Goal: Transaction & Acquisition: Obtain resource

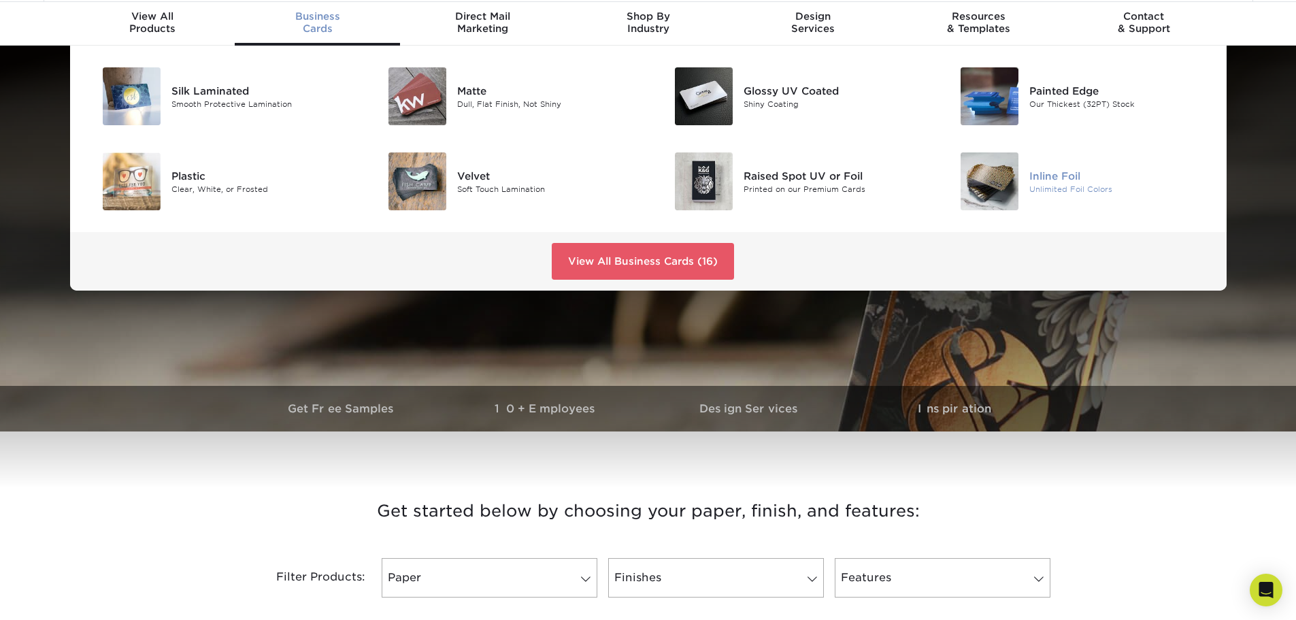
click at [982, 167] on img at bounding box center [989, 181] width 58 height 58
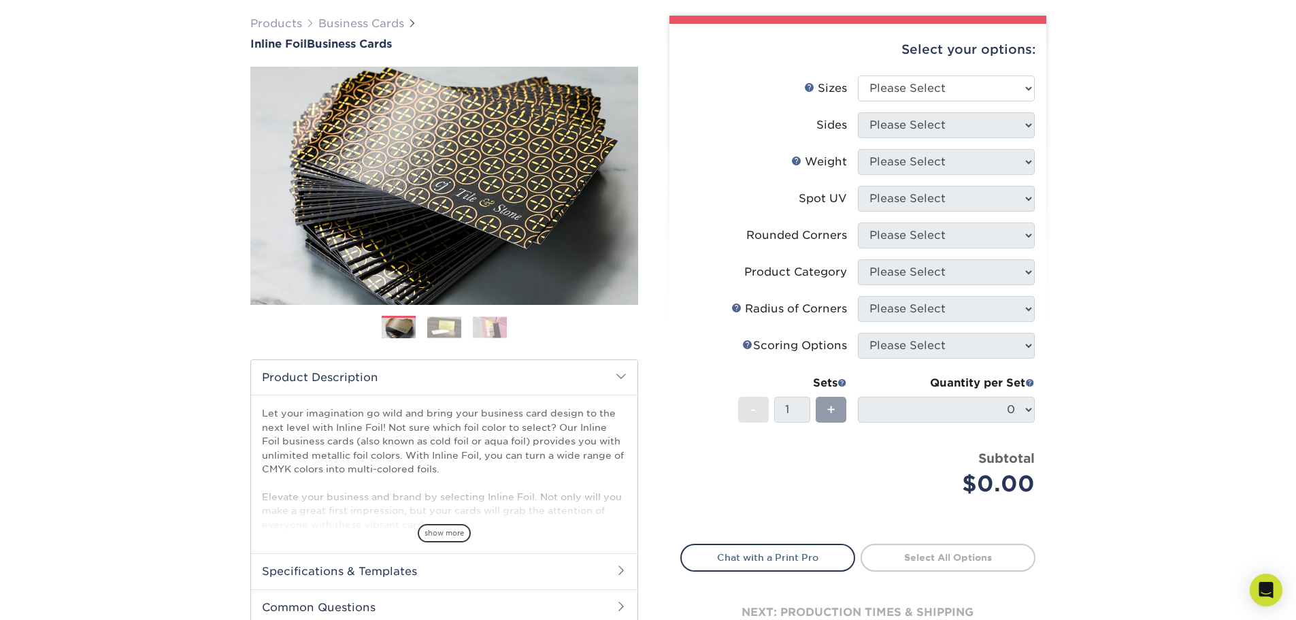
scroll to position [107, 0]
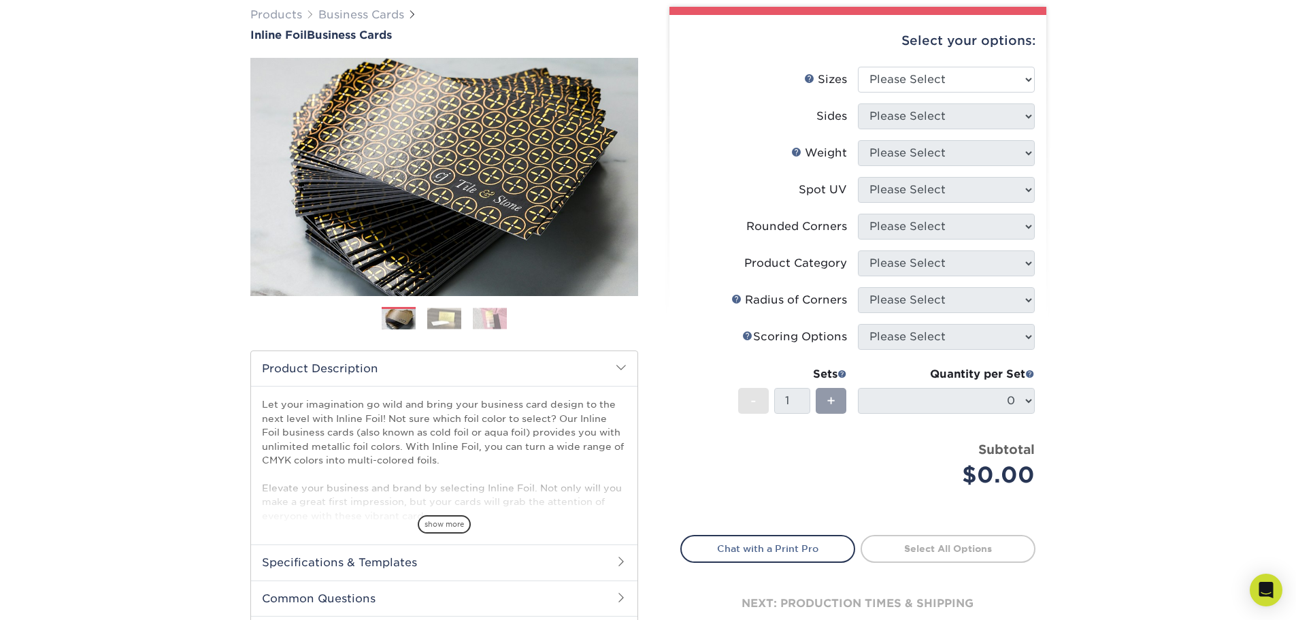
click at [431, 322] on img at bounding box center [444, 317] width 34 height 21
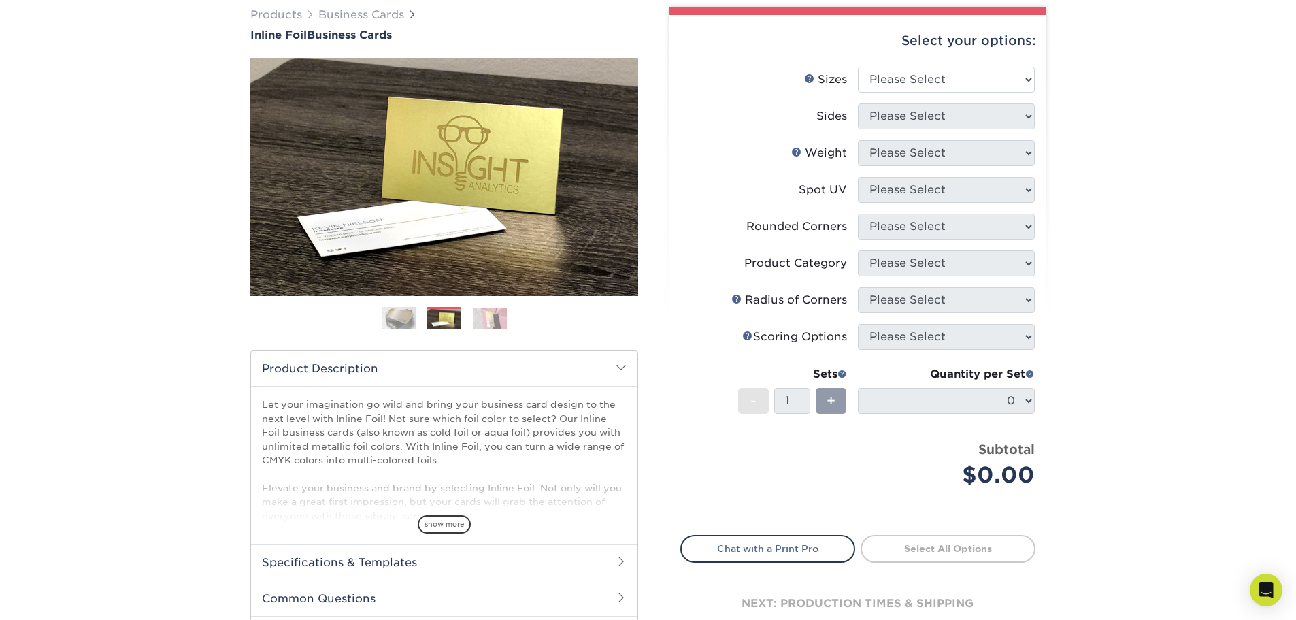
click at [478, 314] on img at bounding box center [490, 317] width 34 height 21
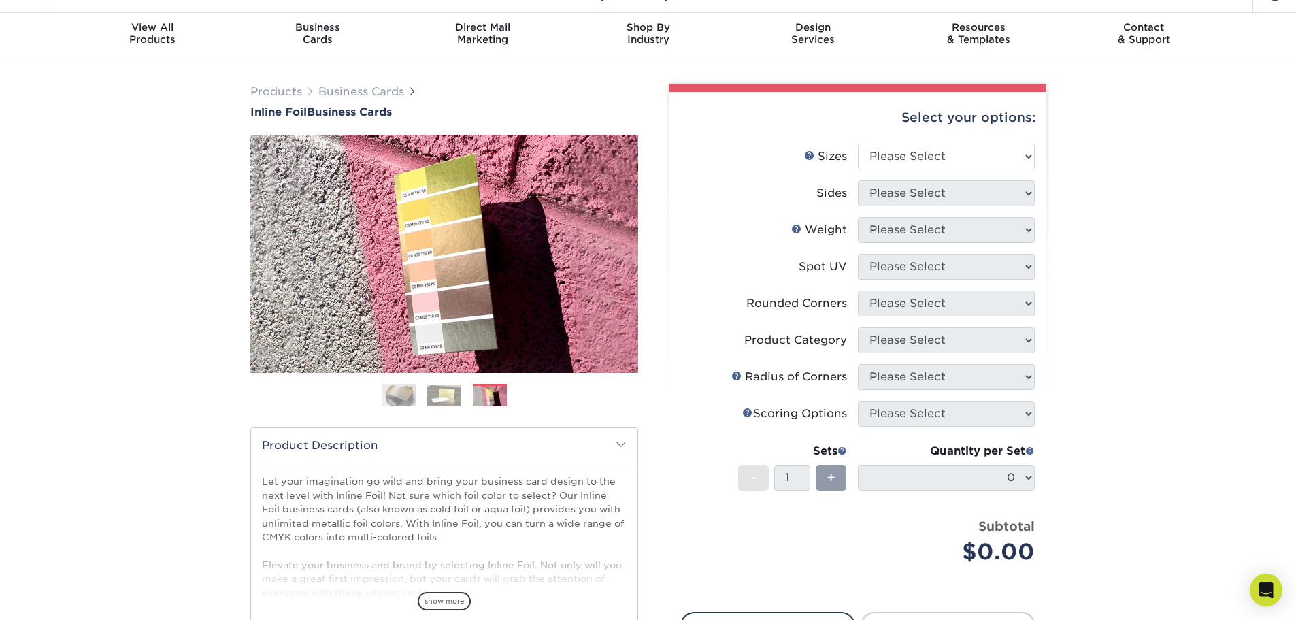
scroll to position [0, 0]
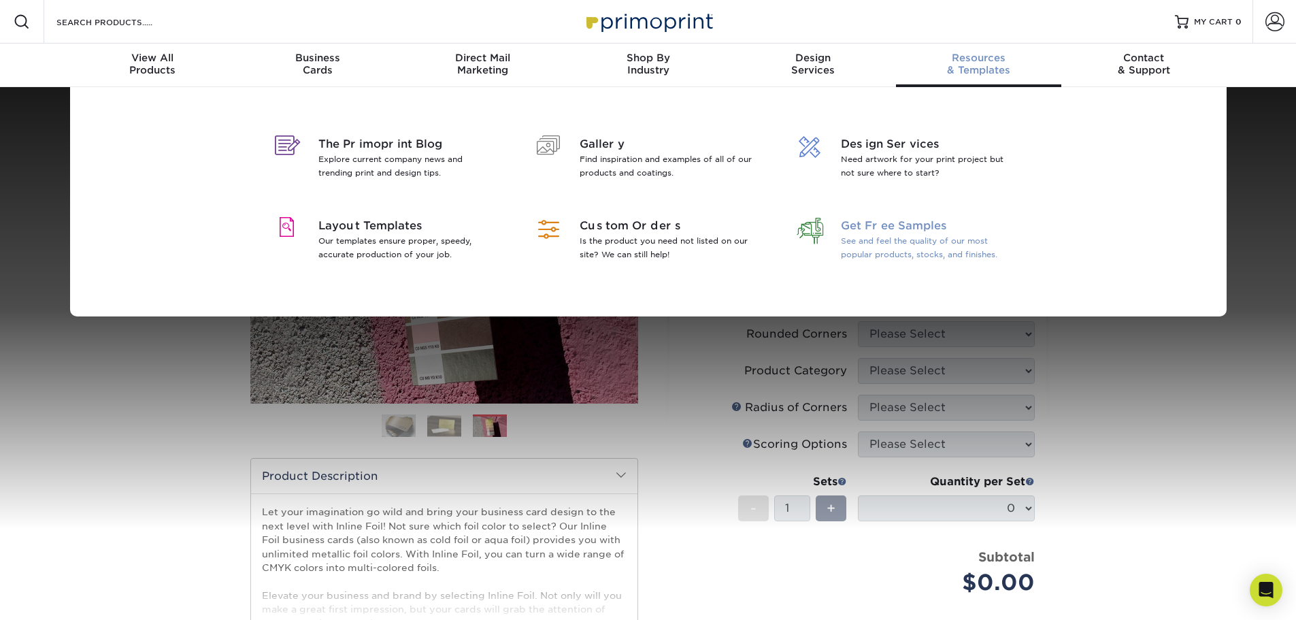
click at [882, 245] on p "See and feel the quality of our most popular products, stocks, and finishes." at bounding box center [929, 247] width 176 height 27
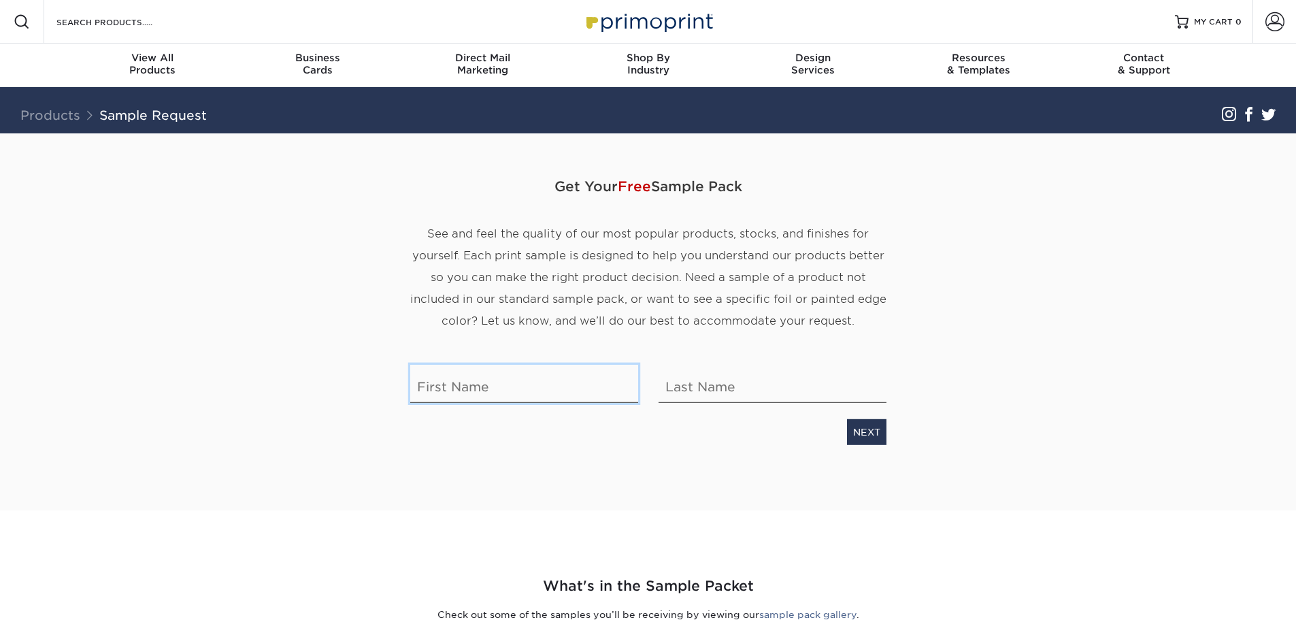
click at [470, 395] on input "text" at bounding box center [524, 384] width 228 height 38
type input "Christopher"
type input "Miller"
click at [864, 424] on link "NEXT" at bounding box center [866, 432] width 39 height 26
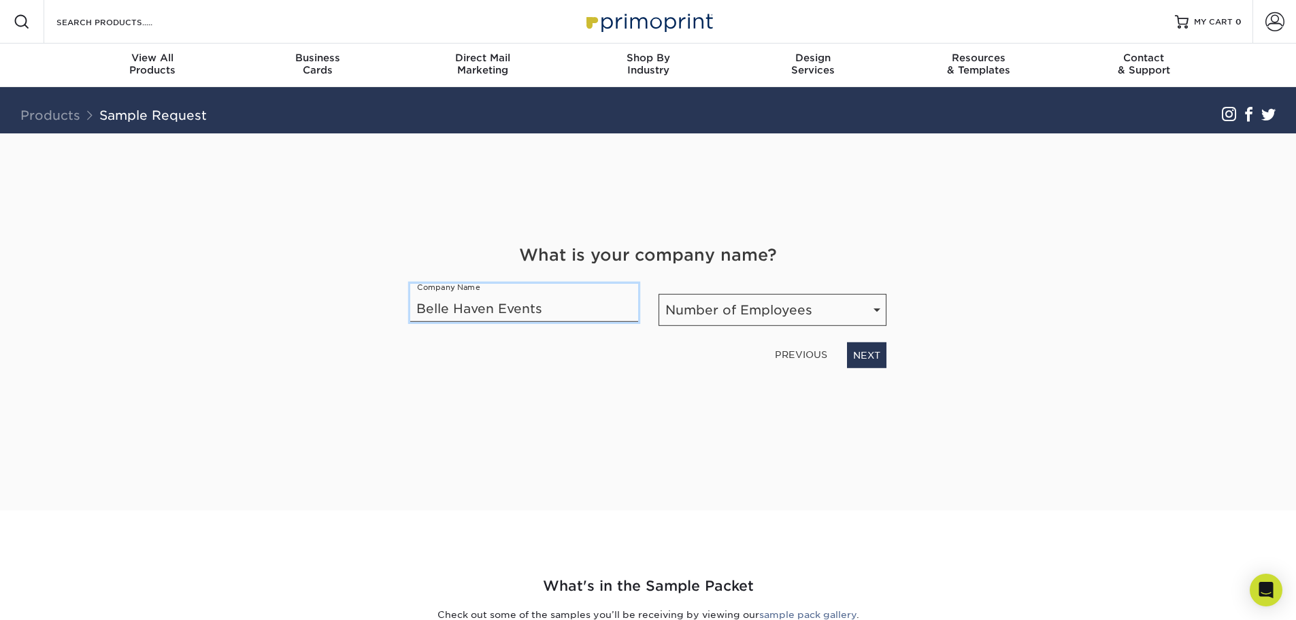
type input "Belle Haven Events"
click at [808, 318] on select "Number of Employees Self-employed 1-10 employees 11-50 employees 51-200 employe…" at bounding box center [772, 310] width 228 height 32
select select "Self-employed"
click at [658, 294] on select "Number of Employees Self-employed 1-10 employees 11-50 employees 51-200 employe…" at bounding box center [772, 310] width 228 height 32
click at [877, 358] on link "NEXT" at bounding box center [866, 355] width 39 height 26
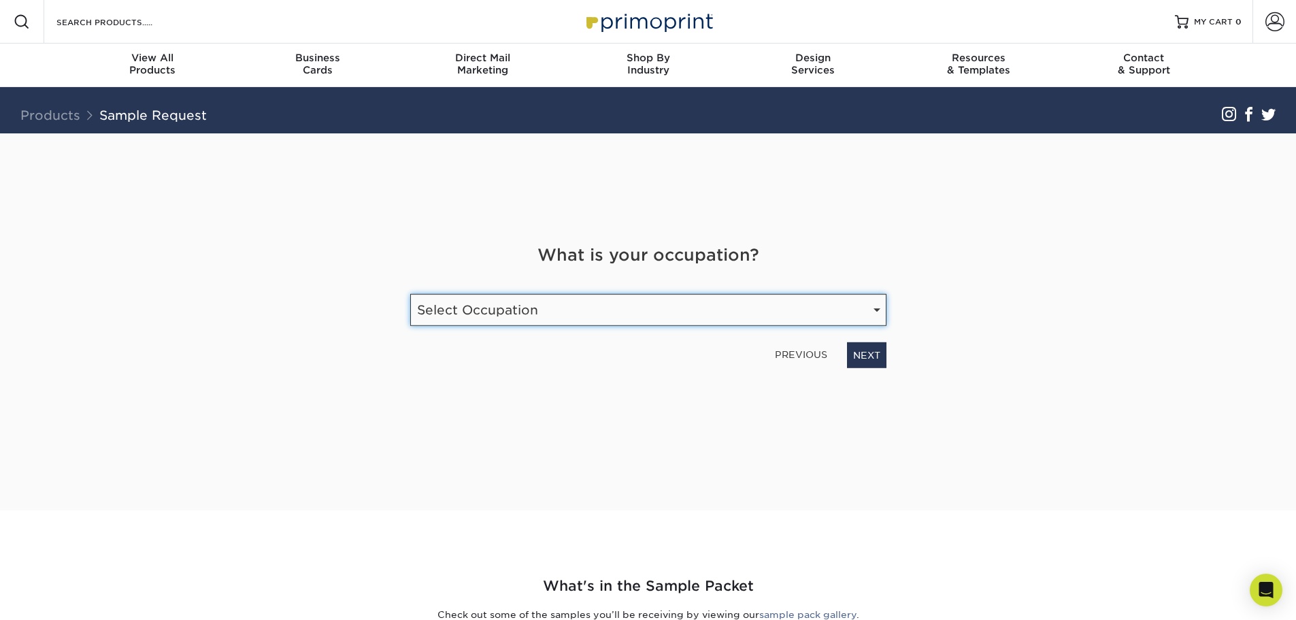
click at [584, 320] on select "Select Occupation Agency Automotive Blogger Cleaning Services Construction Educ…" at bounding box center [648, 310] width 476 height 32
select select "Event / Wedding Planner"
click at [410, 294] on select "Select Occupation Agency Automotive Blogger Cleaning Services Construction Educ…" at bounding box center [648, 310] width 476 height 32
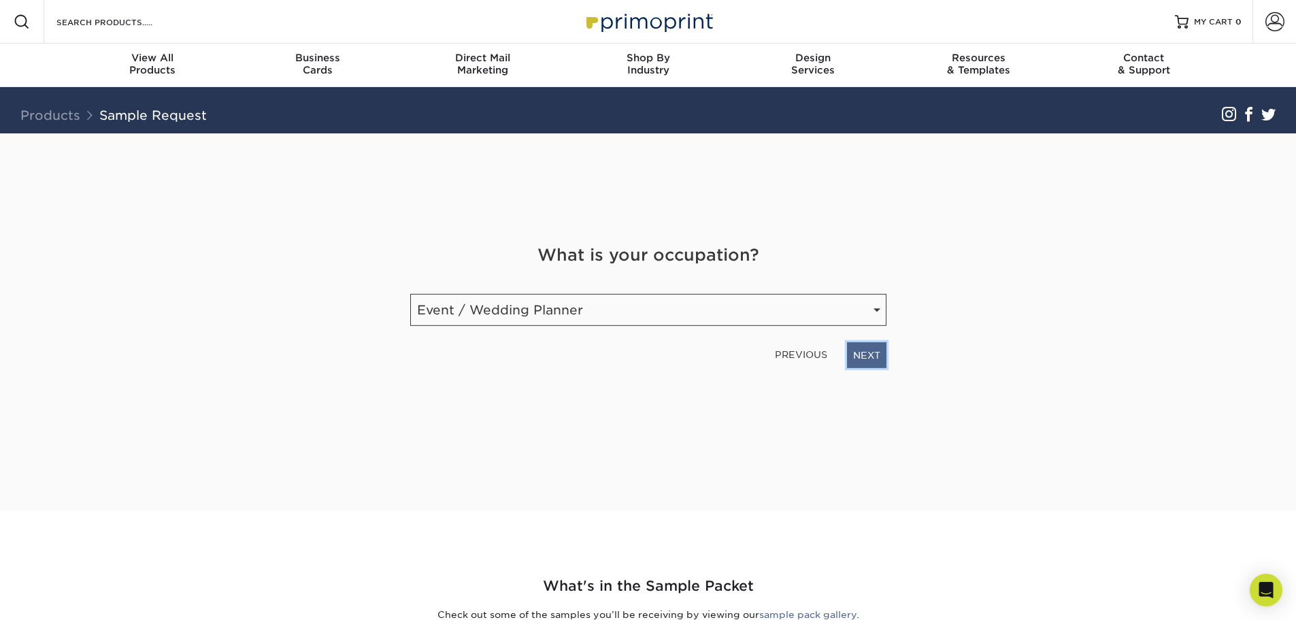
click at [852, 351] on link "NEXT" at bounding box center [866, 355] width 39 height 26
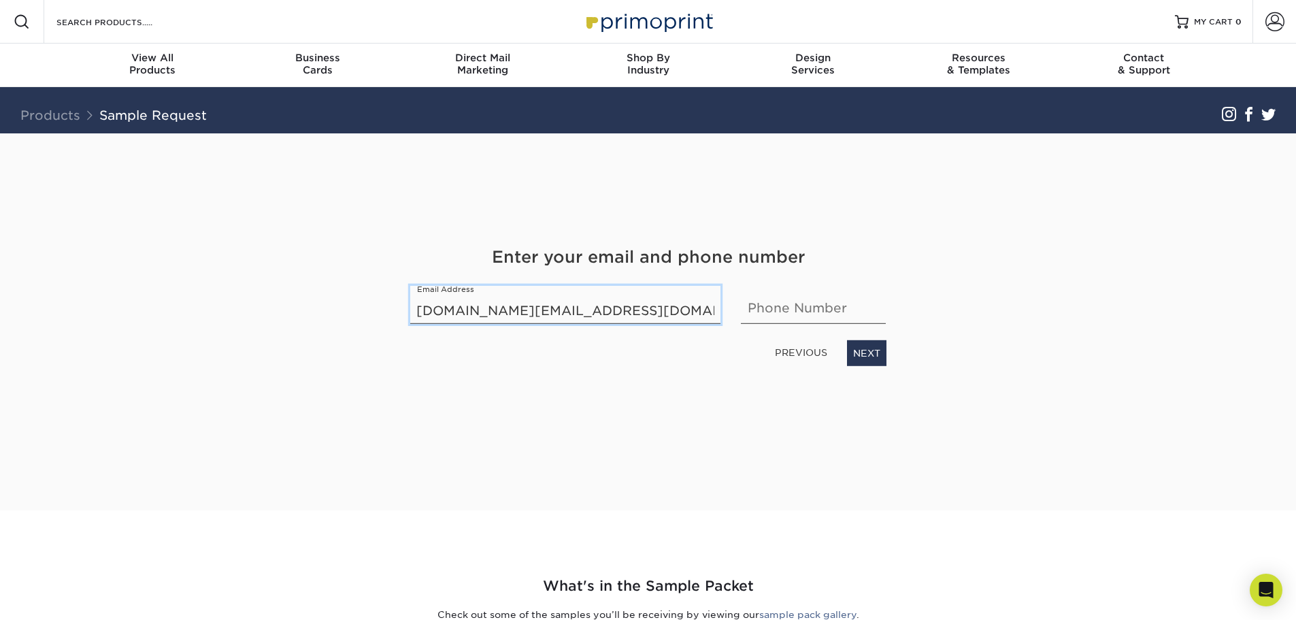
click at [504, 309] on input "postprod.pro@gmail.com" at bounding box center [565, 305] width 311 height 38
type input "postprod.pro22@gmail.com"
click at [754, 309] on input "text" at bounding box center [813, 305] width 145 height 38
type input "8054902568"
click at [609, 418] on div "Get Your Free Sample Pack See and feel the quality of our most popular products…" at bounding box center [648, 305] width 476 height 344
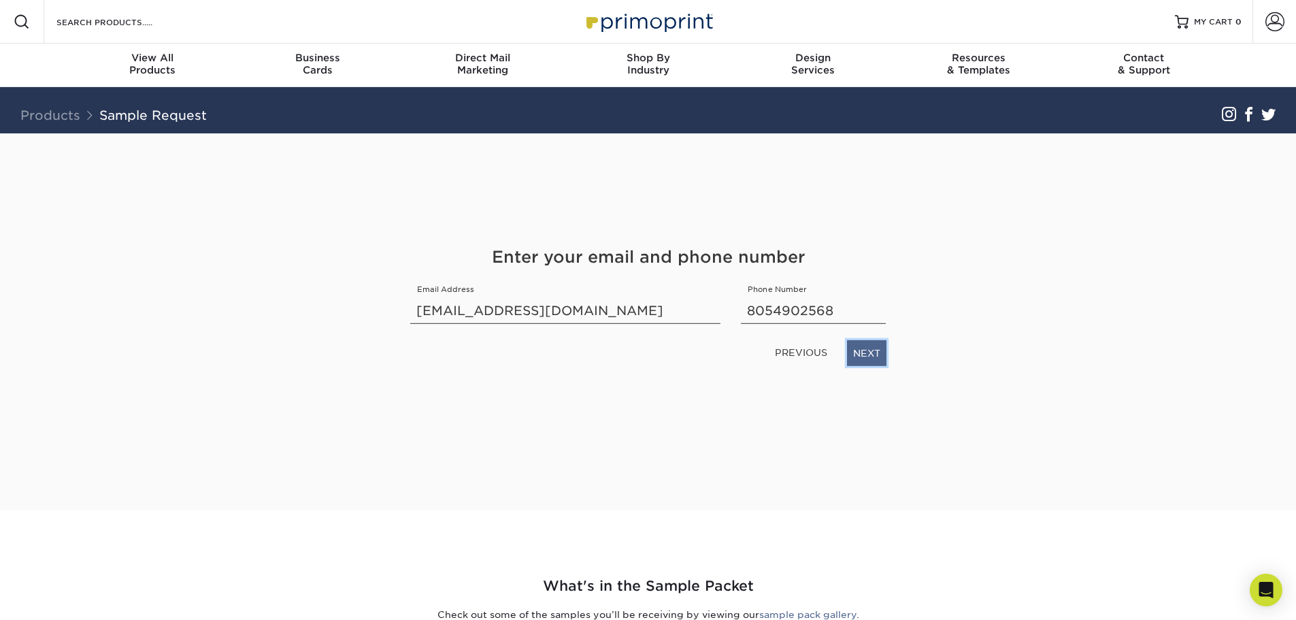
click at [869, 349] on link "NEXT" at bounding box center [866, 353] width 39 height 26
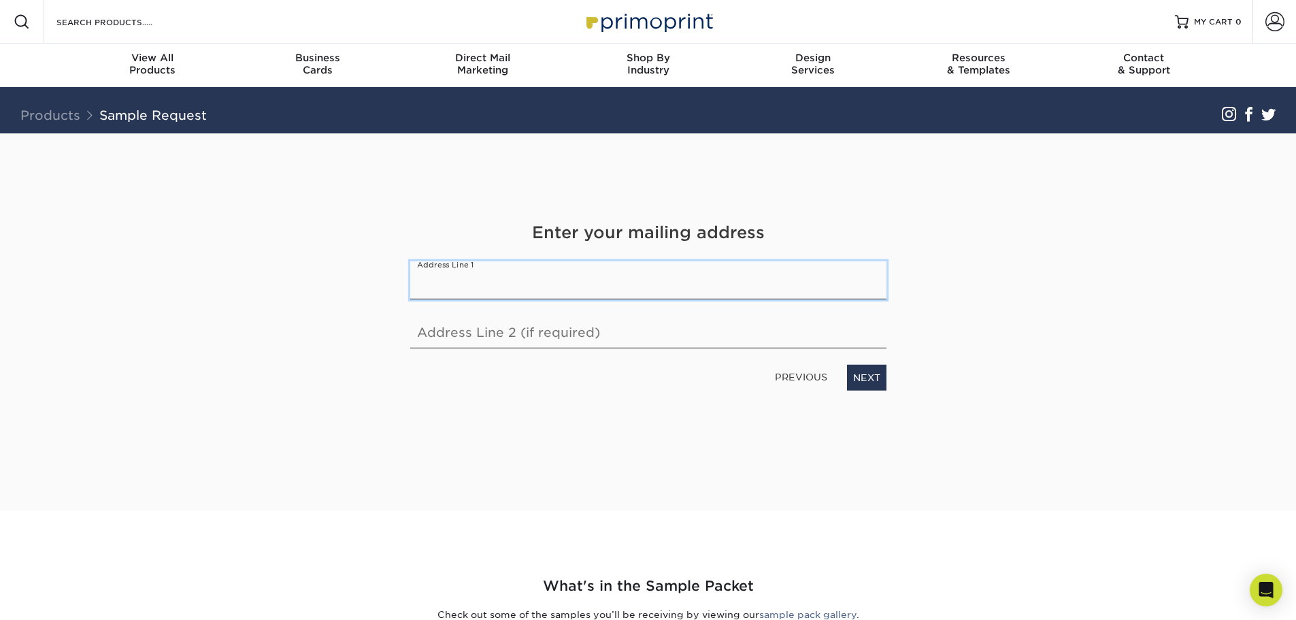
click at [554, 289] on input "text" at bounding box center [648, 280] width 476 height 38
click at [859, 375] on link "NEXT" at bounding box center [866, 378] width 39 height 26
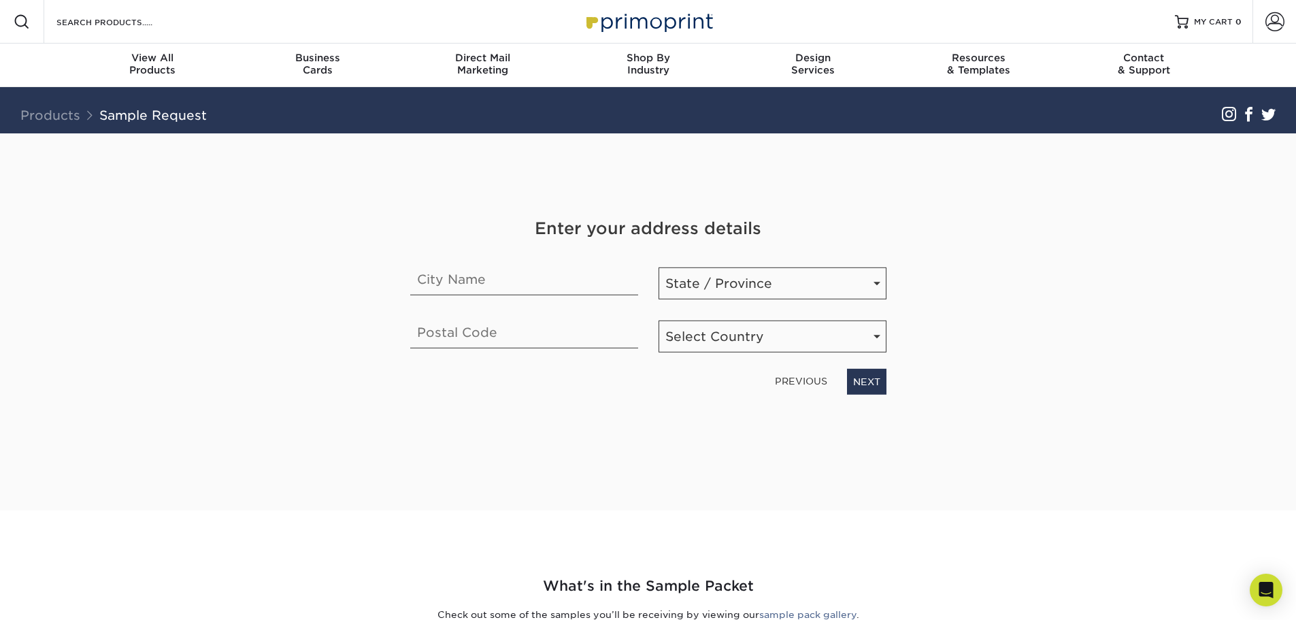
click at [778, 378] on link "PREVIOUS" at bounding box center [800, 381] width 63 height 22
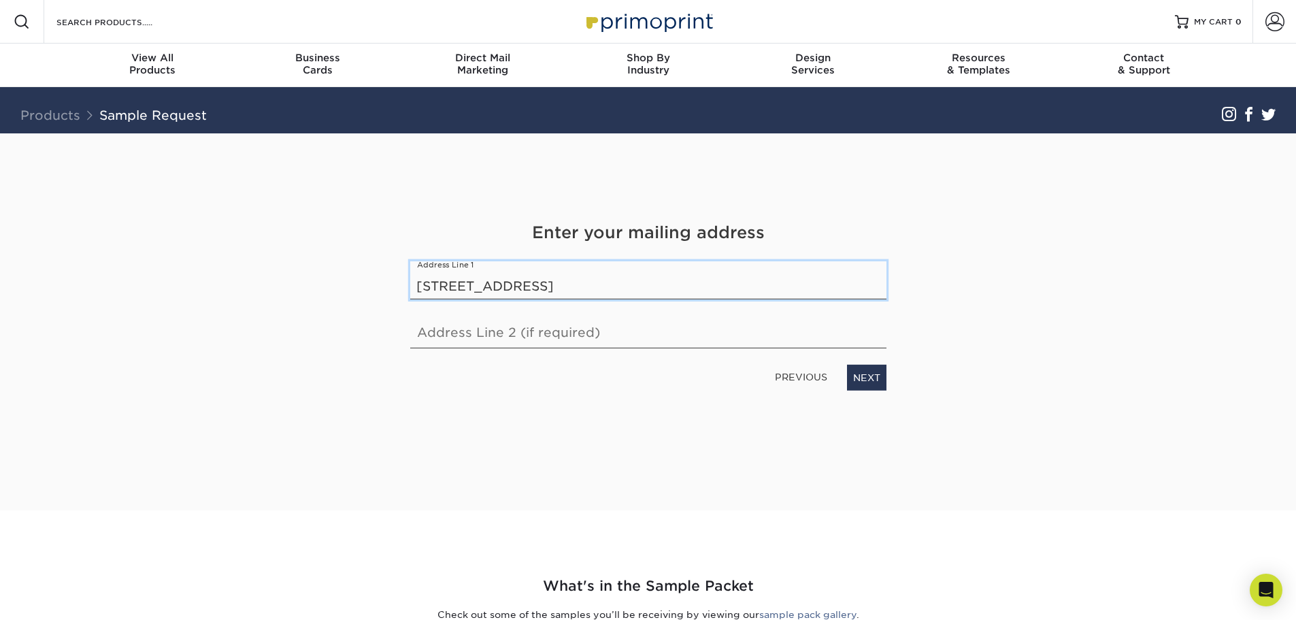
drag, startPoint x: 712, startPoint y: 288, endPoint x: 524, endPoint y: 284, distance: 187.8
click at [524, 284] on input "39611 Fawn Ave North Branch MN 55056" at bounding box center [648, 280] width 476 height 38
type input "39611 Fawn Ave"
click at [861, 375] on link "NEXT" at bounding box center [866, 378] width 39 height 26
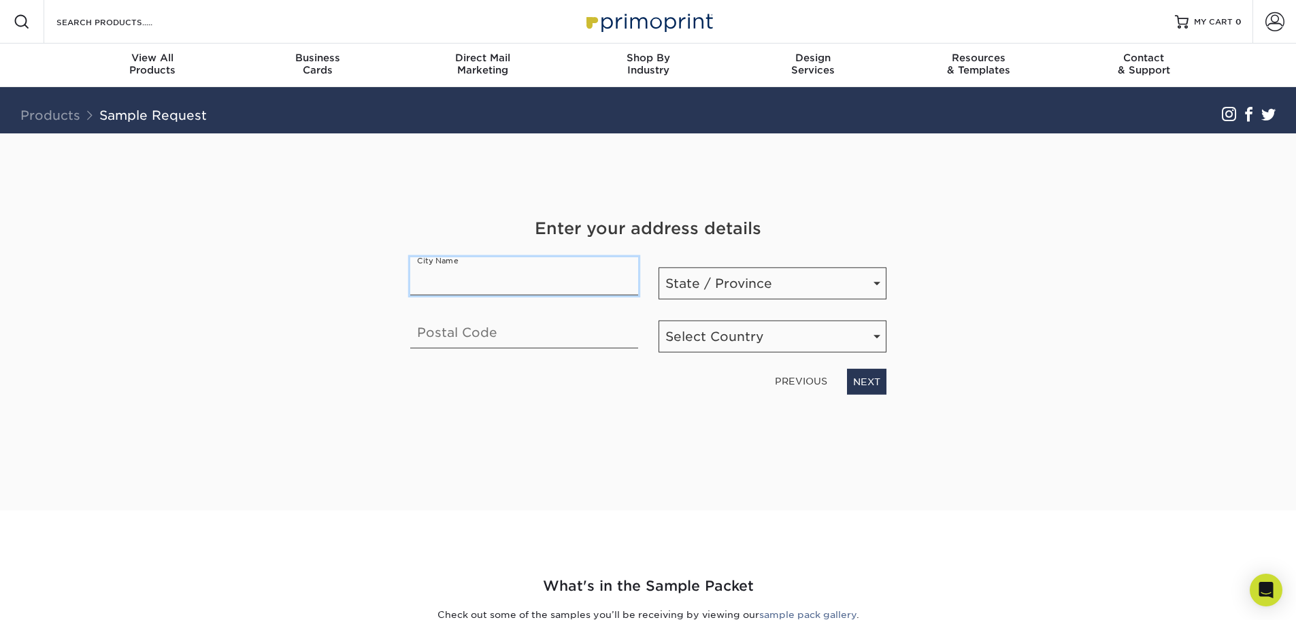
click at [492, 285] on input "text" at bounding box center [524, 276] width 228 height 38
type input "North Branch"
click at [743, 289] on select "State / Province Alabama Alaska Arizona Arkansas California Colorado Connecticu…" at bounding box center [772, 283] width 228 height 32
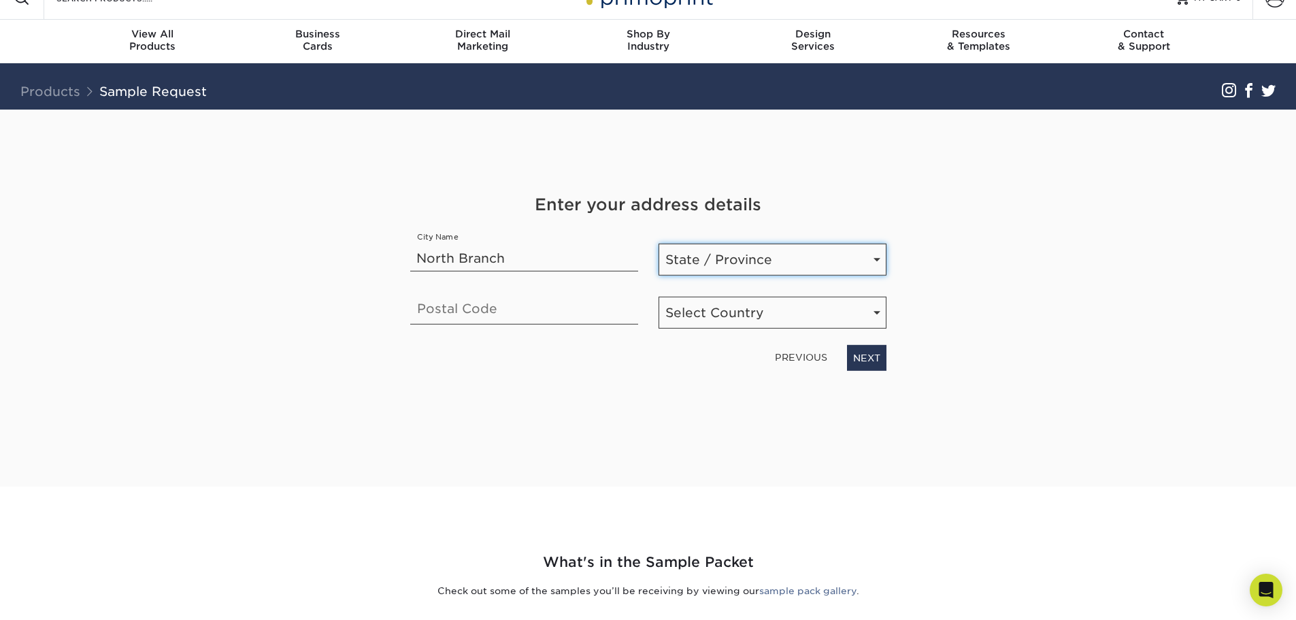
scroll to position [25, 0]
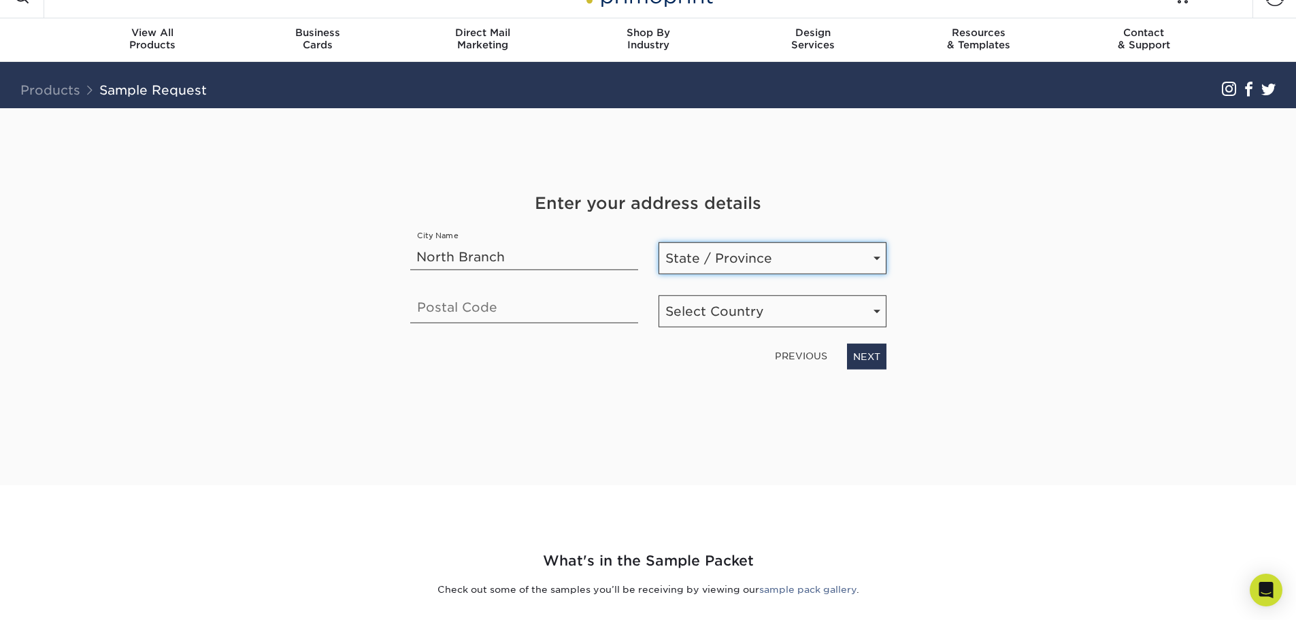
click at [751, 254] on select "State / Province Alabama Alaska Arizona Arkansas California Colorado Connecticu…" at bounding box center [772, 258] width 228 height 32
select select "MN"
click at [658, 242] on select "State / Province Alabama Alaska Arizona Arkansas California Colorado Connecticu…" at bounding box center [772, 258] width 228 height 32
click at [472, 327] on div "Postal Code" at bounding box center [524, 306] width 248 height 42
click at [476, 307] on input "text" at bounding box center [524, 304] width 228 height 38
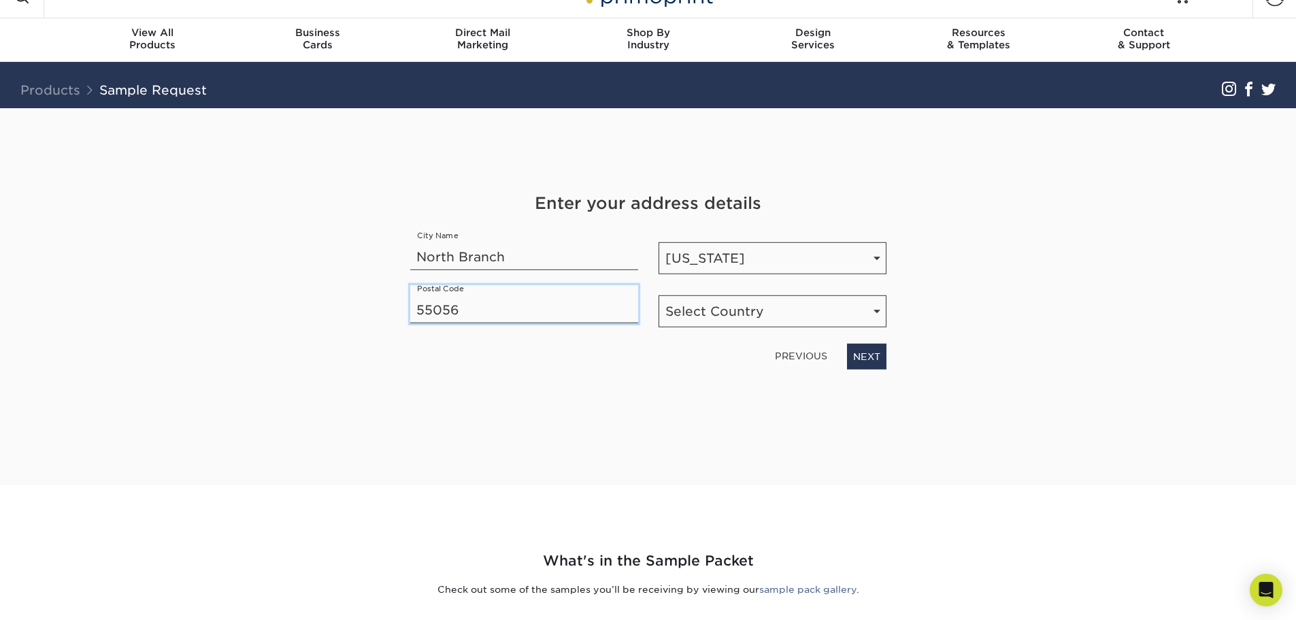
type input "55056"
click at [791, 309] on select "Select Country United States Canada" at bounding box center [772, 311] width 228 height 32
select select "US"
click at [658, 295] on select "Select Country United States Canada" at bounding box center [772, 311] width 228 height 32
click at [854, 356] on link "NEXT" at bounding box center [866, 357] width 39 height 26
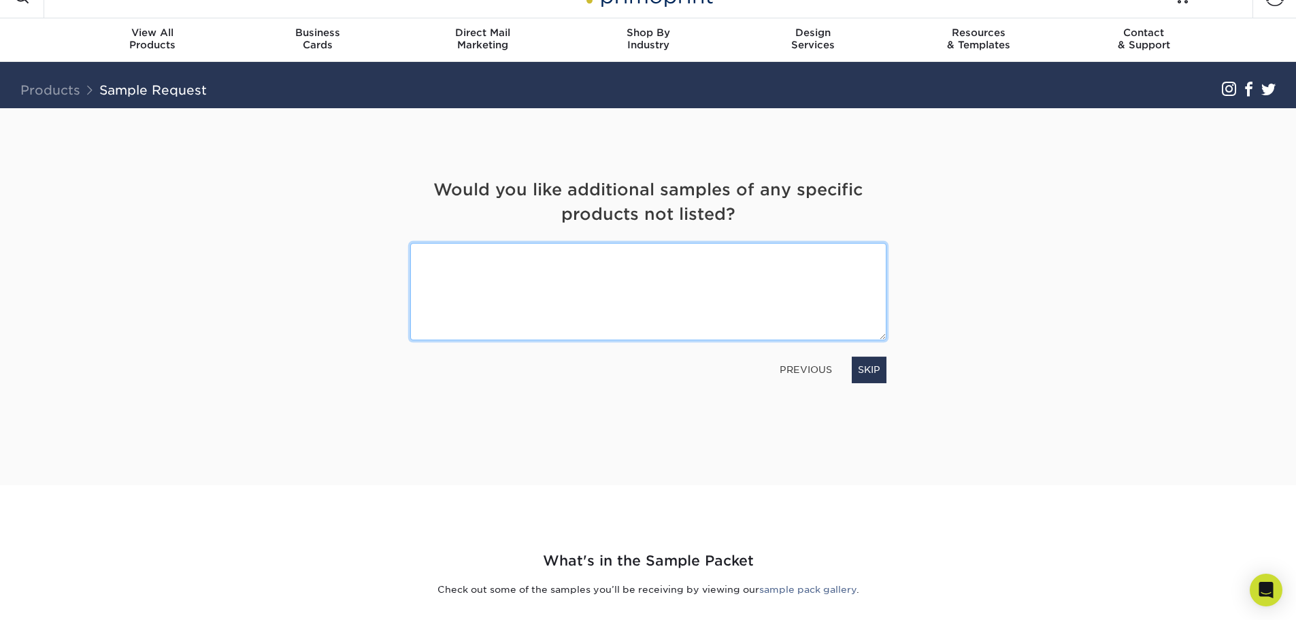
click at [618, 318] on textarea at bounding box center [648, 291] width 476 height 97
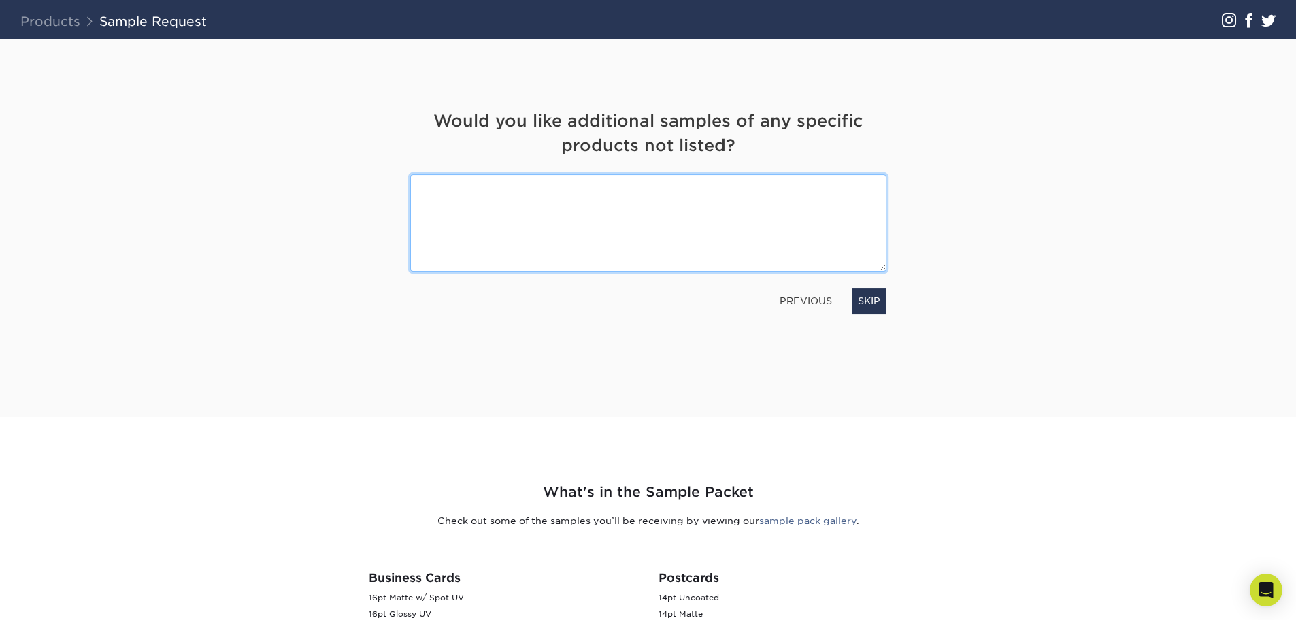
scroll to position [73, 0]
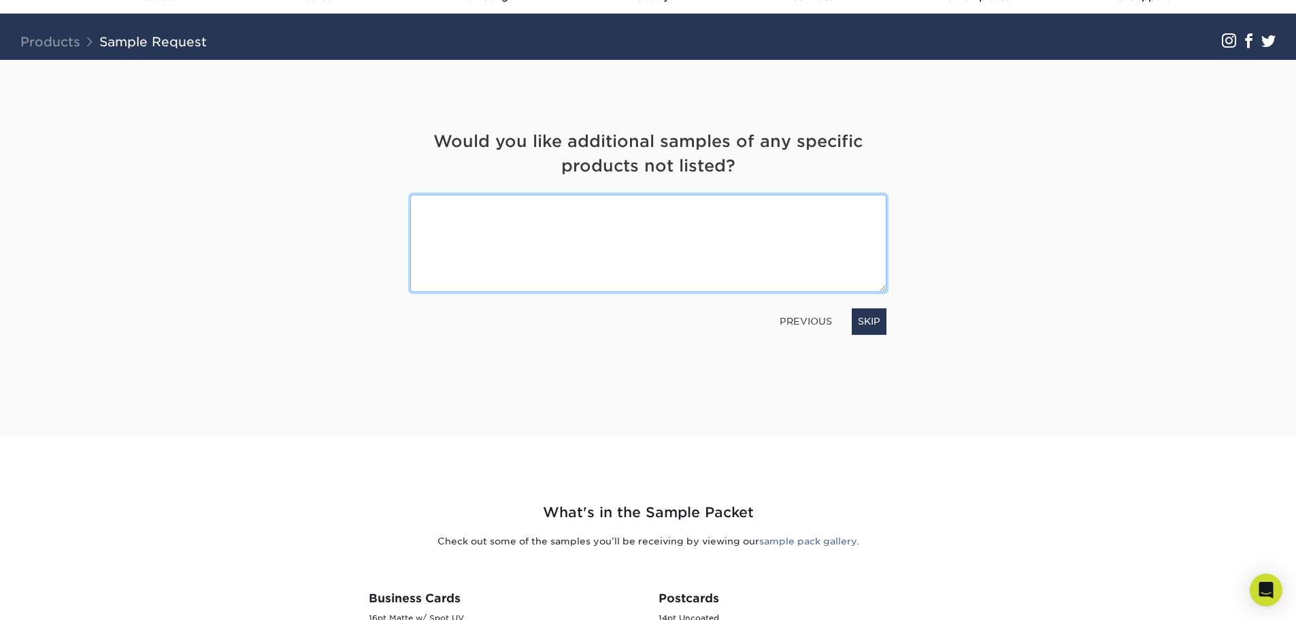
click at [626, 233] on textarea at bounding box center [648, 243] width 476 height 97
click at [763, 234] on textarea "I really want to see a version of a business card with what a logo impression s…" at bounding box center [648, 243] width 476 height 97
type textarea "I really want to see a version of a business card with what a logo impression s…"
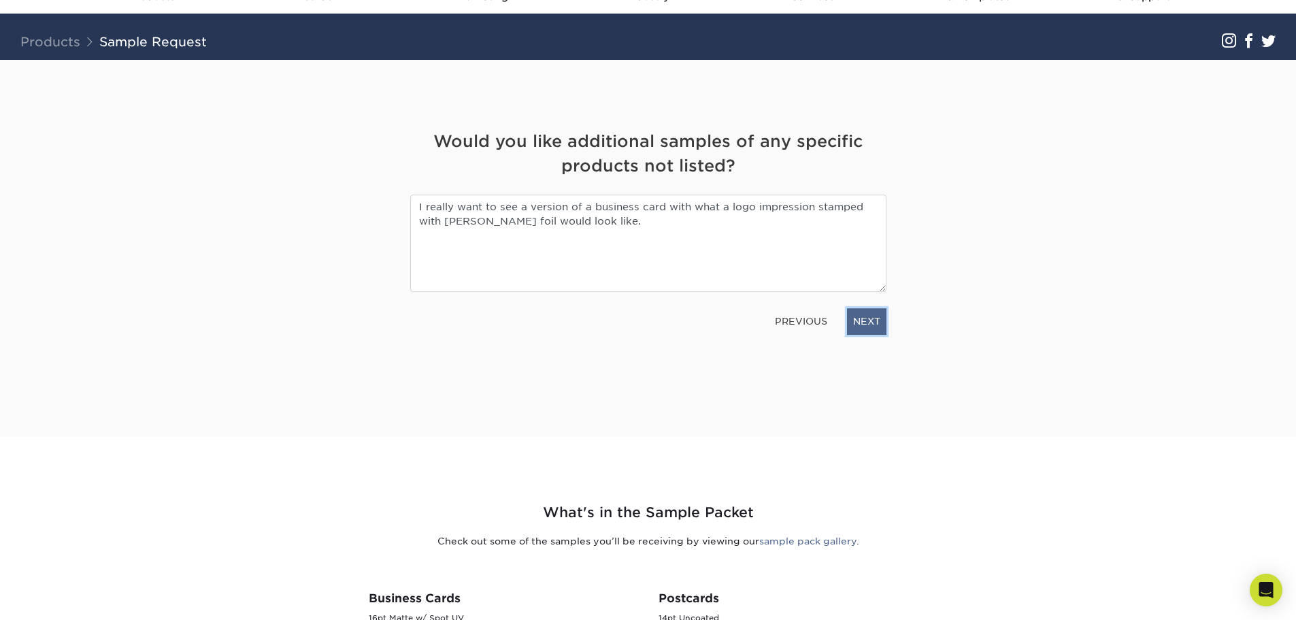
click at [869, 310] on link "NEXT" at bounding box center [866, 321] width 39 height 26
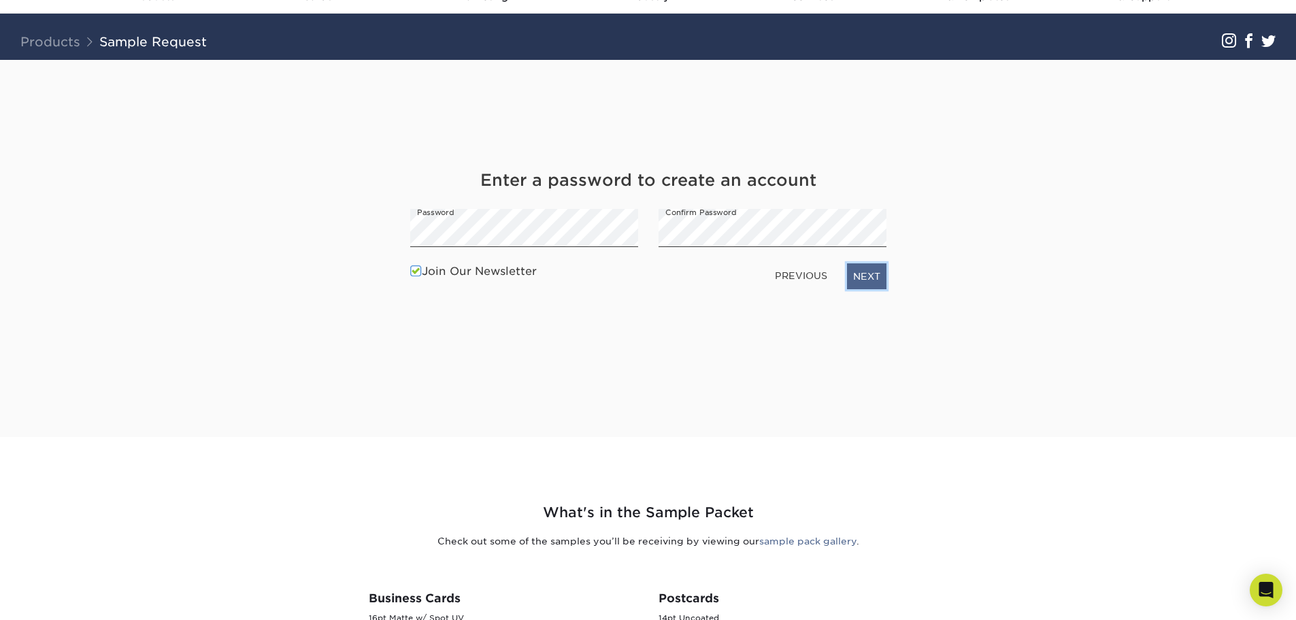
click at [872, 266] on link "NEXT" at bounding box center [866, 276] width 39 height 26
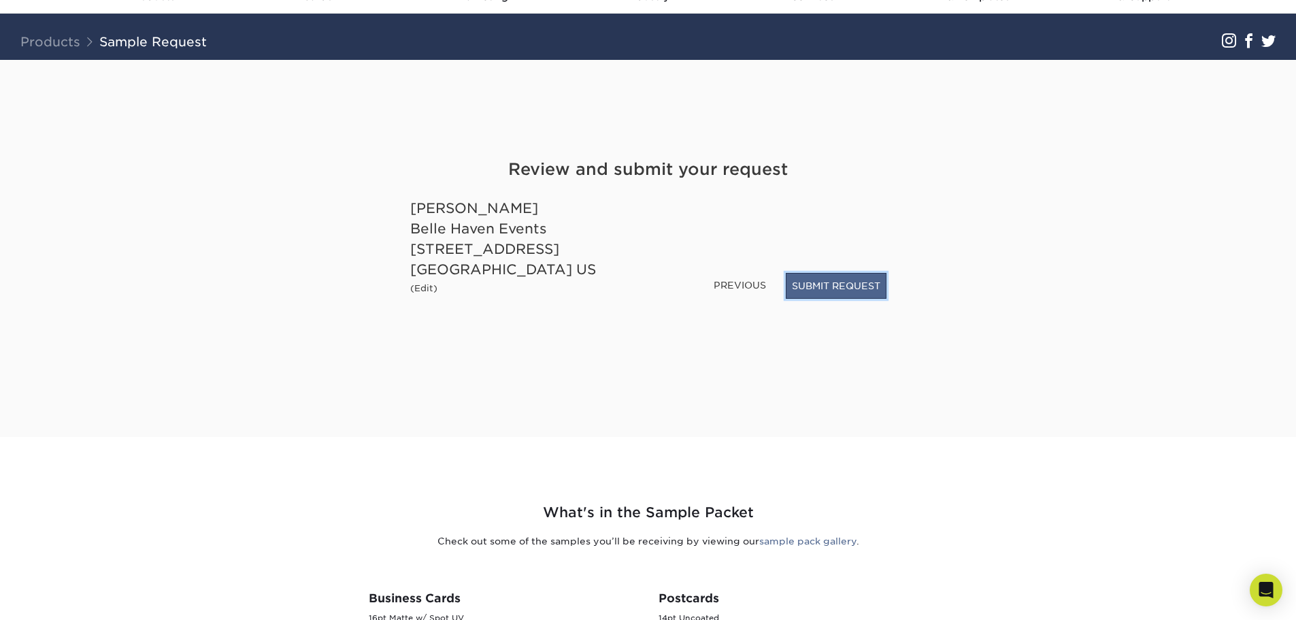
click at [803, 283] on button "SUBMIT REQUEST" at bounding box center [836, 286] width 101 height 26
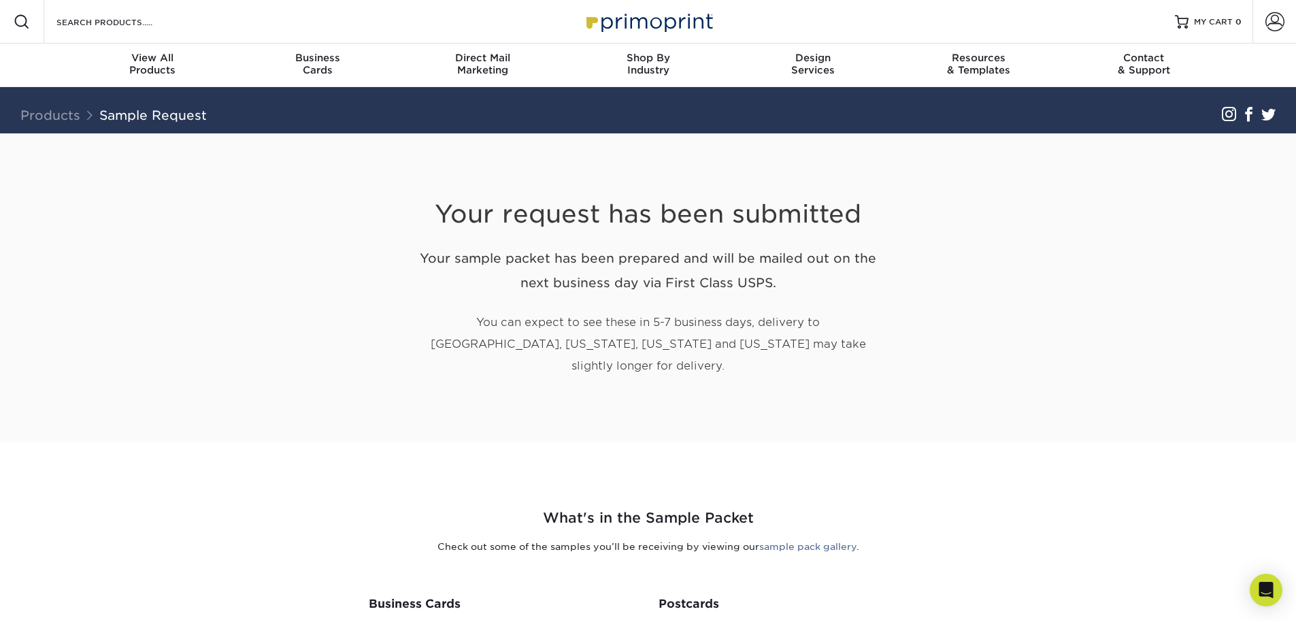
click at [946, 301] on div "Your request has been submitted Your sample packet has been prepared and will b…" at bounding box center [648, 287] width 796 height 309
